Goal: Use online tool/utility: Utilize a website feature to perform a specific function

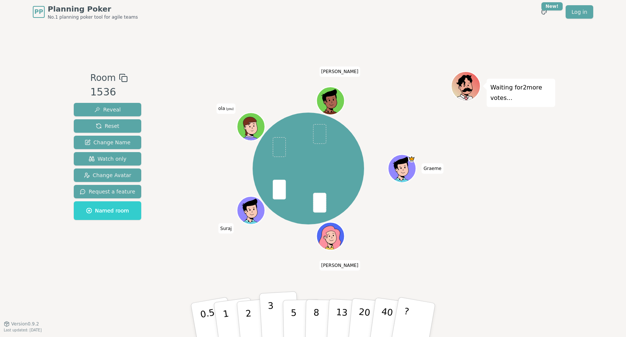
drag, startPoint x: 266, startPoint y: 312, endPoint x: 269, endPoint y: 315, distance: 4.2
click at [270, 315] on button "3" at bounding box center [279, 320] width 41 height 58
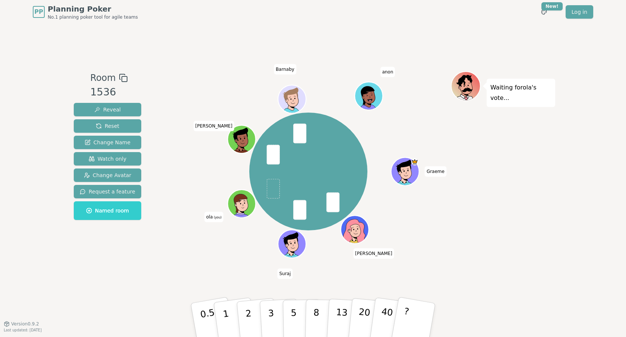
click at [274, 194] on span at bounding box center [272, 189] width 13 height 20
click at [273, 187] on span at bounding box center [272, 189] width 13 height 20
click at [252, 316] on button "2" at bounding box center [257, 320] width 42 height 59
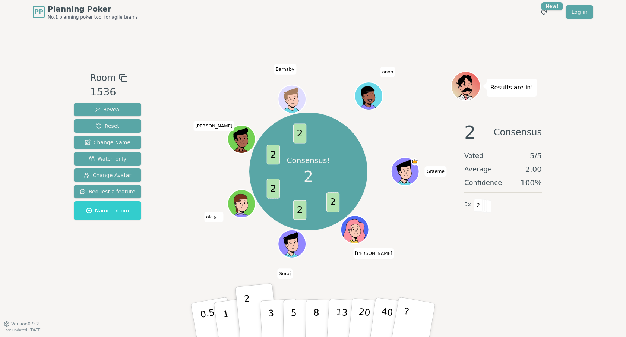
click at [439, 171] on span "Graeme" at bounding box center [436, 171] width 22 height 10
copy span "Graeme"
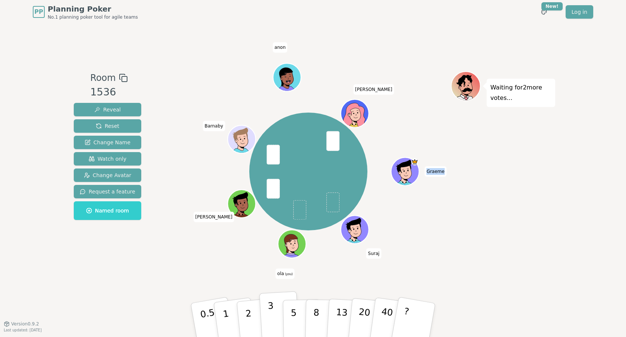
click at [277, 301] on button "3" at bounding box center [279, 320] width 41 height 58
click at [295, 310] on p "5" at bounding box center [294, 320] width 6 height 40
click at [254, 313] on button "2" at bounding box center [257, 320] width 42 height 59
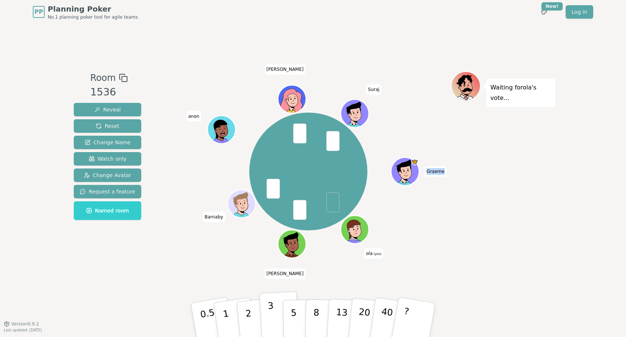
click at [267, 307] on button "3" at bounding box center [279, 320] width 41 height 58
